Goal: Task Accomplishment & Management: Complete application form

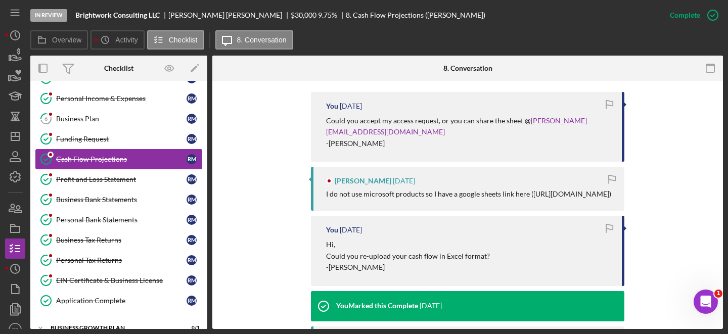
scroll to position [99, 0]
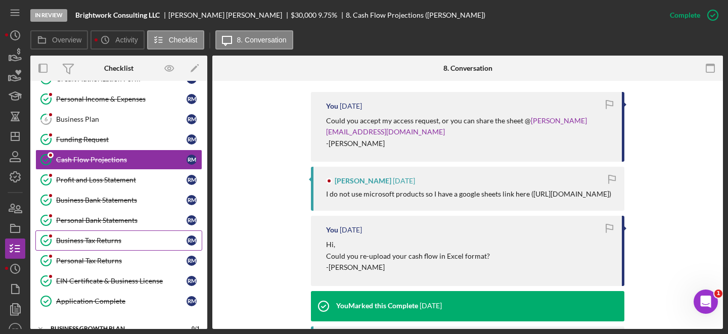
click at [94, 236] on link "Business Tax Returns Business Tax Returns R M" at bounding box center [118, 240] width 167 height 20
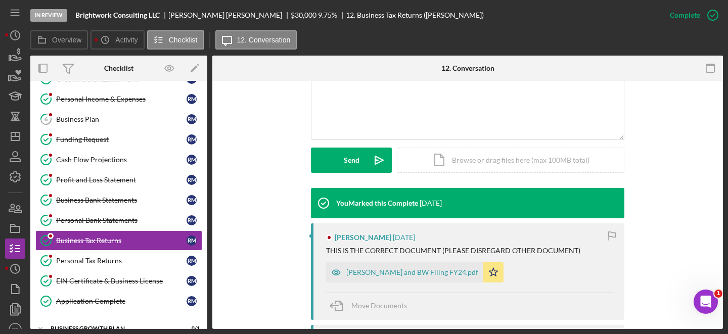
scroll to position [241, 0]
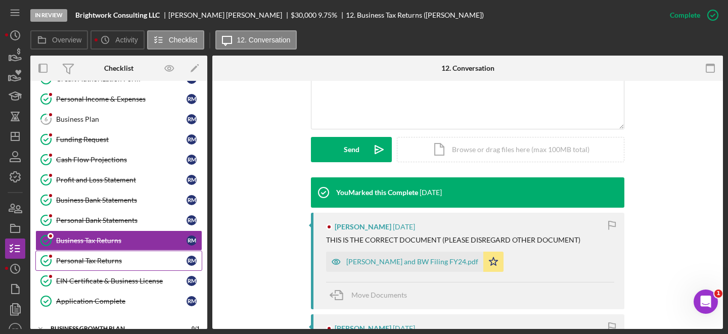
click at [94, 267] on link "Personal Tax Returns Personal Tax Returns R M" at bounding box center [118, 261] width 167 height 20
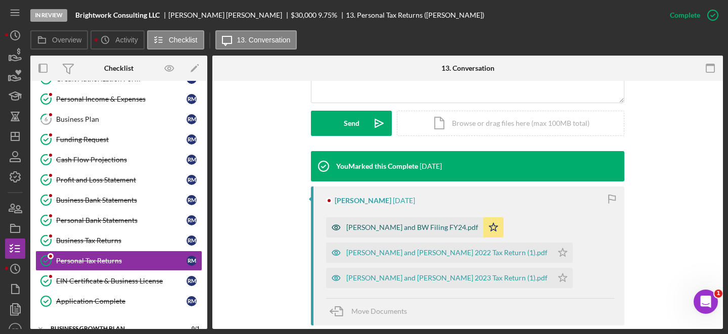
scroll to position [268, 0]
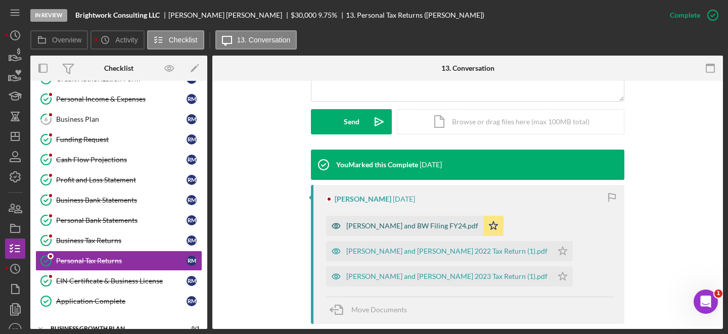
click at [366, 226] on div "[PERSON_NAME] and BW Filing FY24.pdf" at bounding box center [412, 226] width 132 height 8
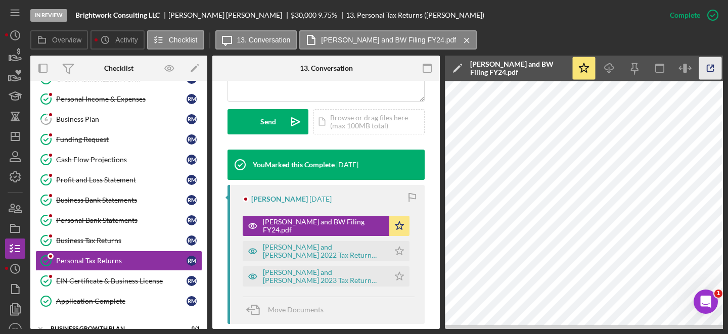
click at [710, 69] on icon "button" at bounding box center [710, 68] width 23 height 23
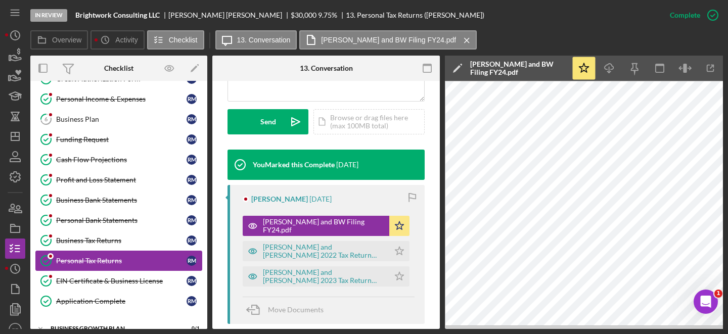
scroll to position [0, 0]
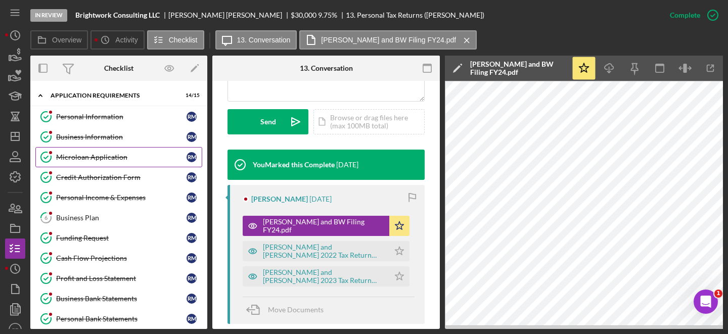
click at [108, 151] on link "Microloan Application Microloan Application R M" at bounding box center [118, 157] width 167 height 20
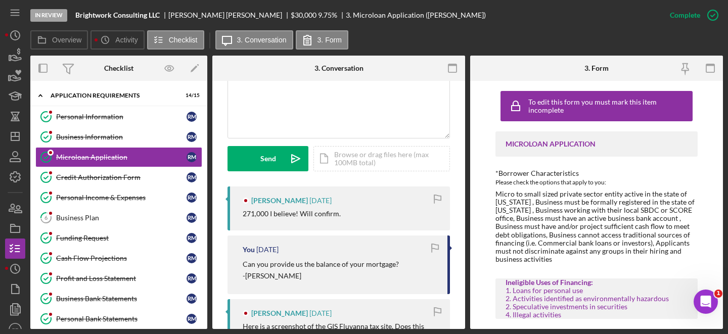
scroll to position [243, 0]
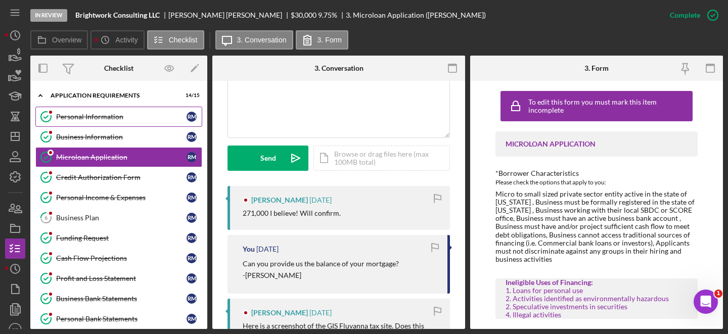
click at [125, 114] on div "Personal Information" at bounding box center [121, 117] width 130 height 8
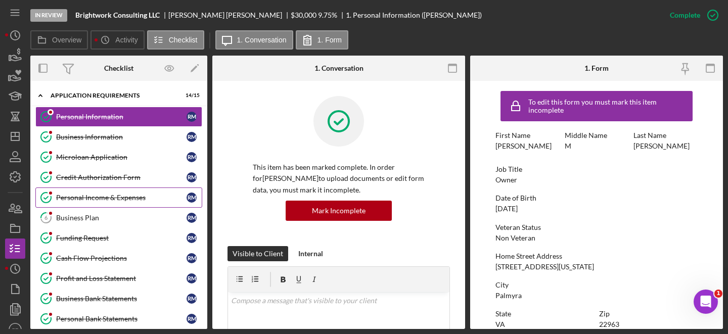
click at [120, 198] on div "Personal Income & Expenses" at bounding box center [121, 198] width 130 height 8
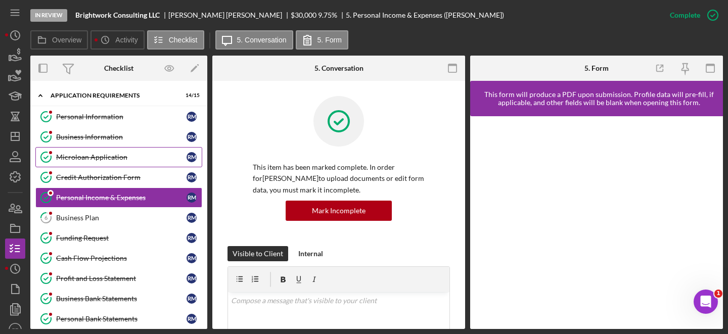
click at [129, 157] on div "Microloan Application" at bounding box center [121, 157] width 130 height 8
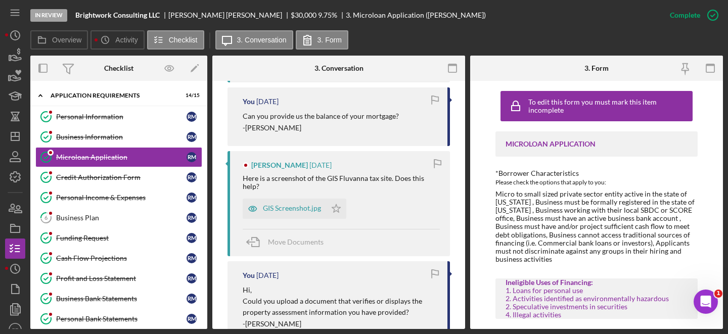
scroll to position [391, 0]
click at [286, 204] on div "GIS Screenshot.jpg" at bounding box center [292, 208] width 58 height 8
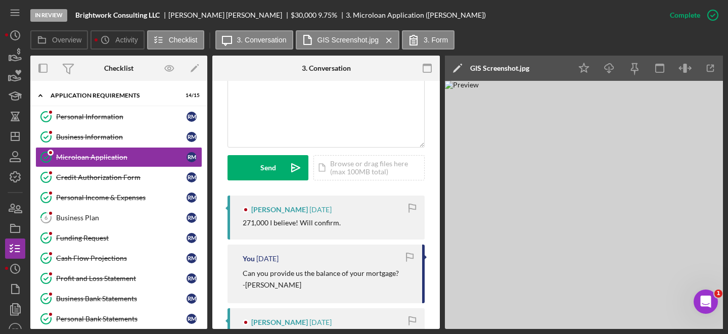
scroll to position [239, 0]
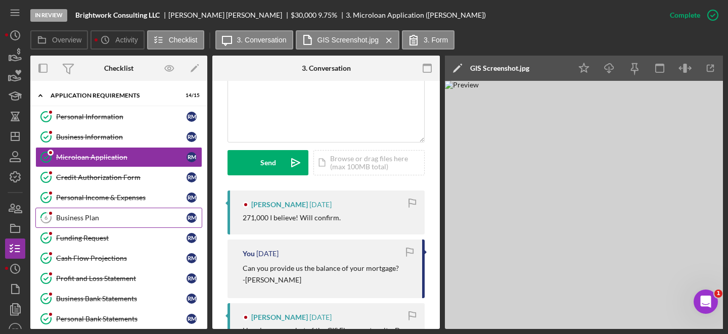
click at [113, 214] on div "Business Plan" at bounding box center [121, 218] width 130 height 8
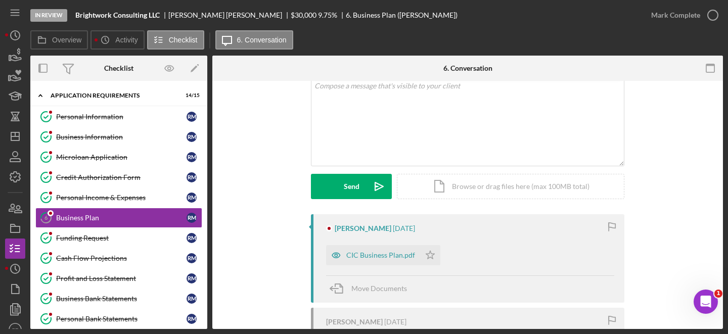
scroll to position [85, 0]
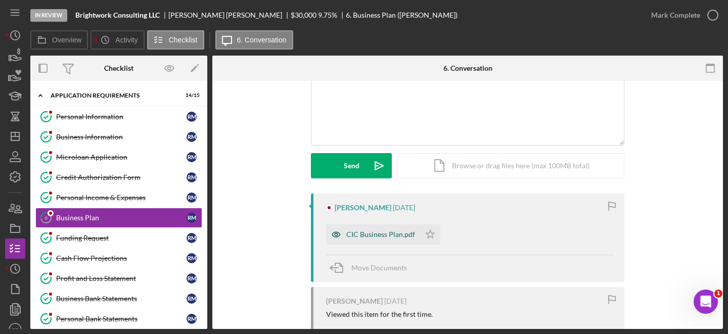
click at [370, 233] on div "CIC Business Plan.pdf" at bounding box center [380, 234] width 69 height 8
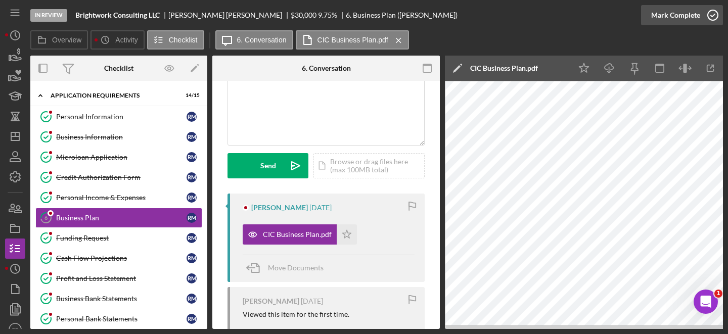
click at [714, 19] on icon "button" at bounding box center [712, 15] width 25 height 25
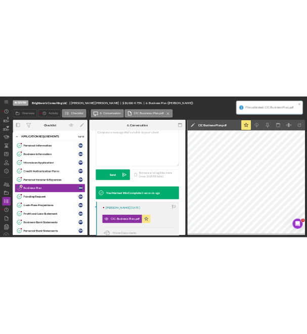
scroll to position [236, 0]
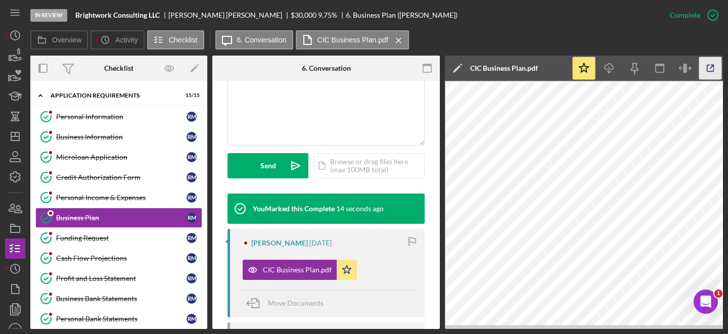
click at [708, 71] on icon "button" at bounding box center [710, 68] width 23 height 23
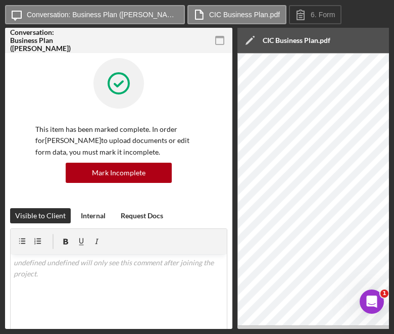
click at [93, 3] on div "Icon/Message Conversation: Business Plan (Rachel M.) CIC Business Plan.pdf 6. F…" at bounding box center [197, 167] width 394 height 334
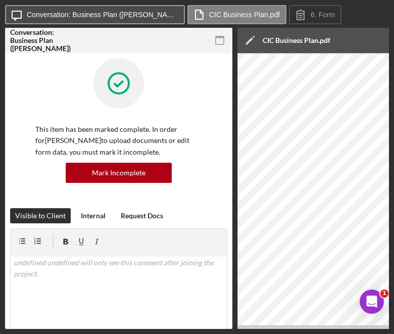
click at [90, 11] on label "Conversation: Business Plan (Rachel M.)" at bounding box center [103, 15] width 152 height 8
